Goal: Task Accomplishment & Management: Use online tool/utility

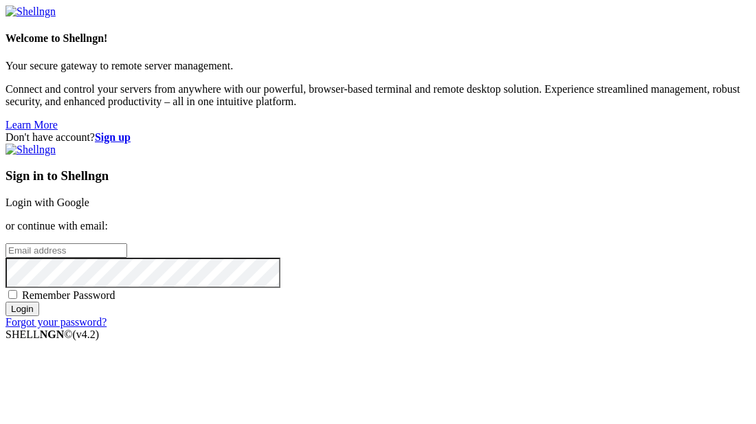
click at [127, 243] on input "email" at bounding box center [67, 250] width 122 height 14
type input "[EMAIL_ADDRESS][DOMAIN_NAME]"
click at [6, 302] on input "Login" at bounding box center [23, 309] width 34 height 14
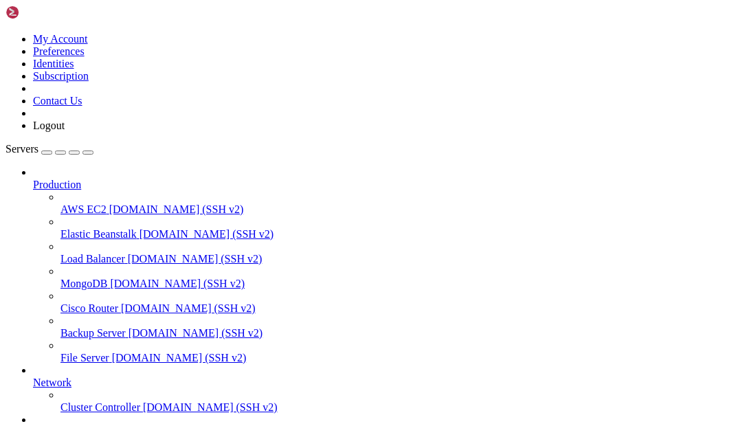
scroll to position [131, 0]
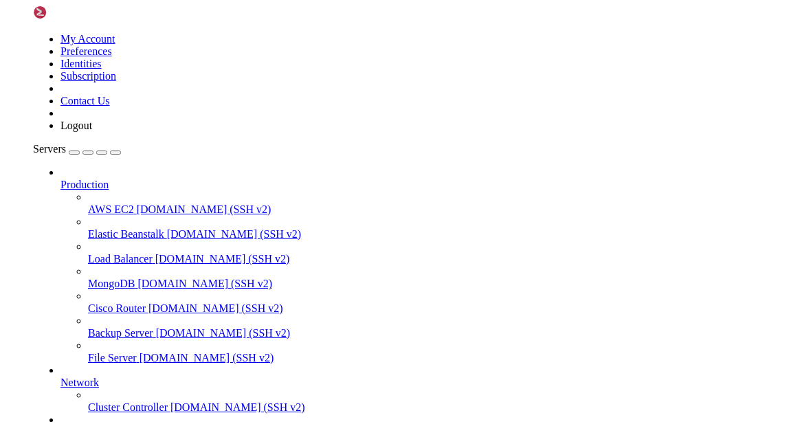
scroll to position [0, 0]
